Goal: Connect with others

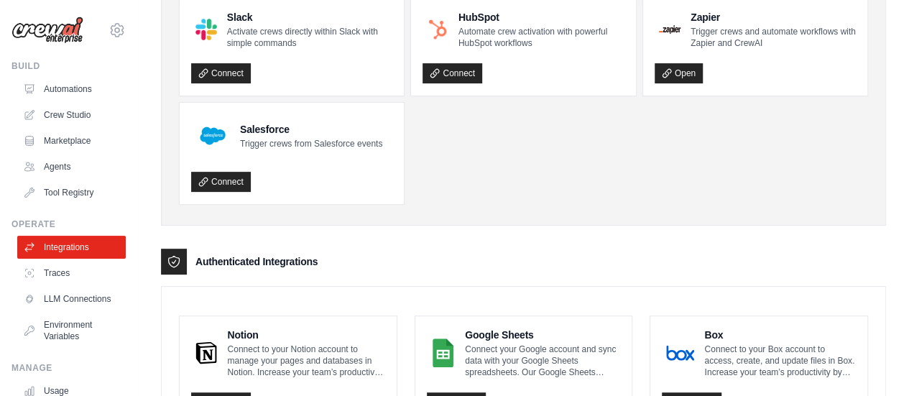
scroll to position [216, 0]
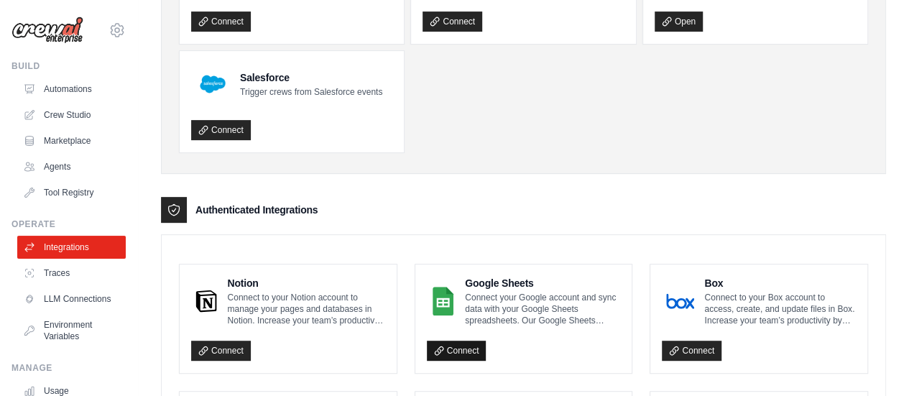
click at [456, 352] on link "Connect" at bounding box center [457, 351] width 60 height 20
click at [437, 348] on icon at bounding box center [439, 350] width 8 height 8
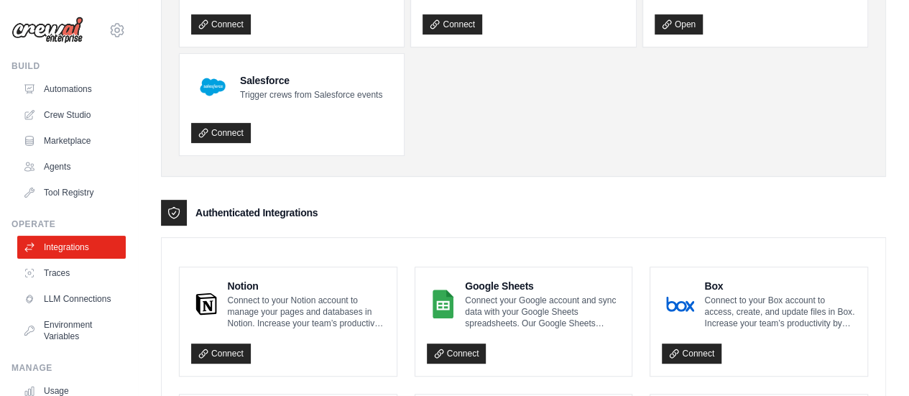
scroll to position [216, 0]
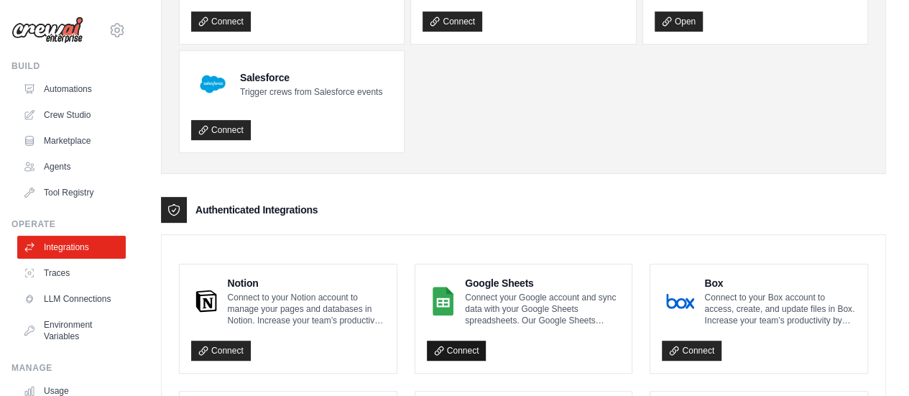
click at [467, 341] on link "Connect" at bounding box center [457, 351] width 60 height 20
click at [474, 341] on link "Connect" at bounding box center [457, 351] width 60 height 20
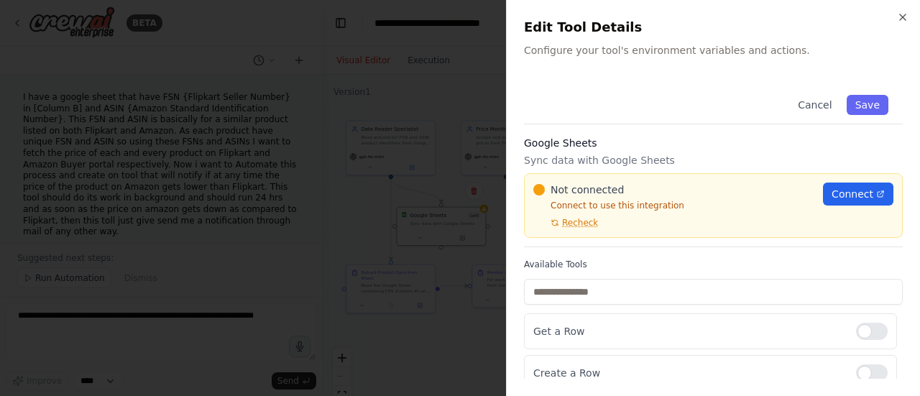
scroll to position [1269, 0]
click at [568, 223] on span "Recheck" at bounding box center [580, 222] width 36 height 11
click at [902, 15] on icon "button" at bounding box center [902, 16] width 11 height 11
